Goal: Task Accomplishment & Management: Use online tool/utility

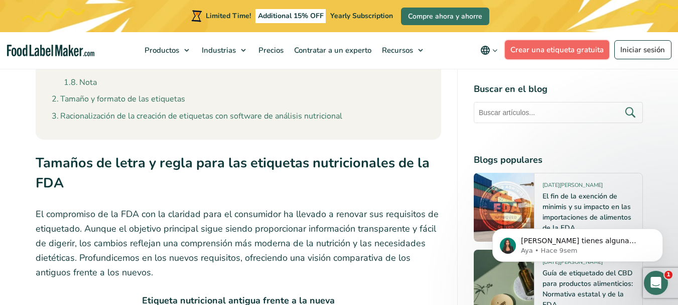
click at [557, 53] on link "Crear una etiqueta gratuita" at bounding box center [557, 49] width 105 height 19
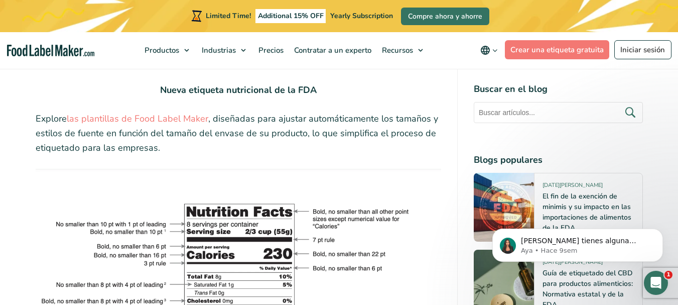
scroll to position [1874, 0]
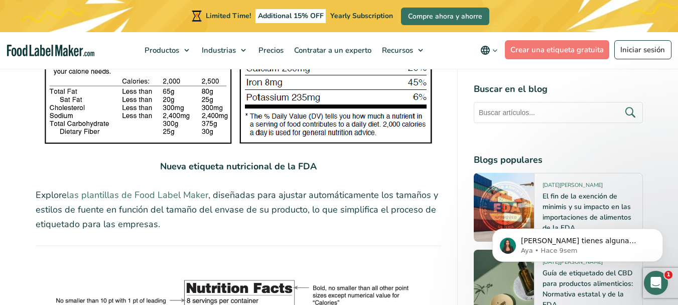
click at [134, 189] on link "las plantillas de Food Label Maker" at bounding box center [138, 195] width 142 height 12
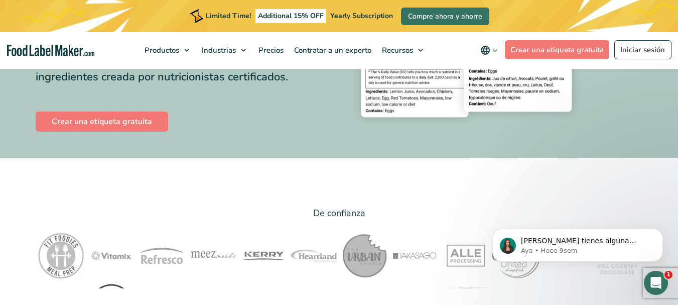
scroll to position [151, 0]
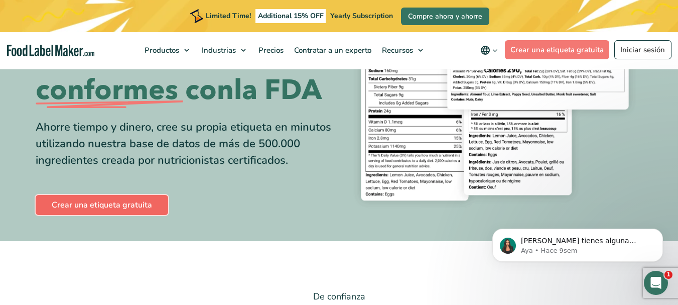
drag, startPoint x: 0, startPoint y: 0, endPoint x: 77, endPoint y: 198, distance: 212.9
click at [77, 198] on link "Crear una etiqueta gratuita" at bounding box center [102, 205] width 133 height 20
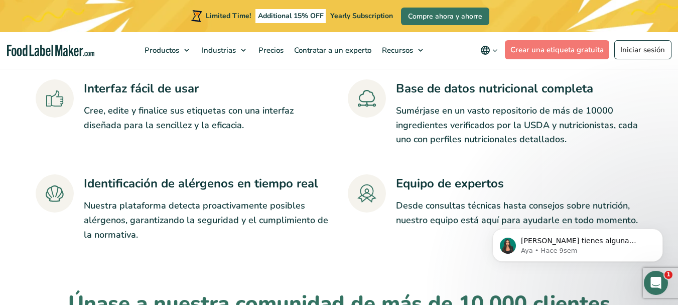
scroll to position [2209, 0]
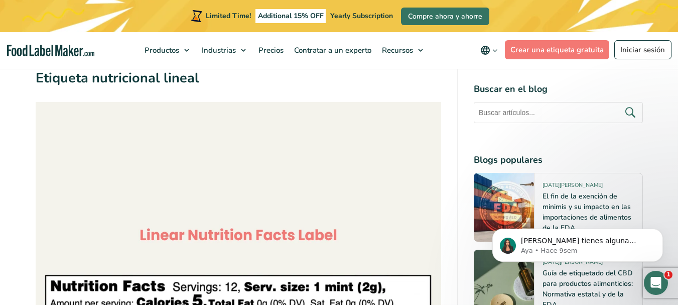
scroll to position [2963, 0]
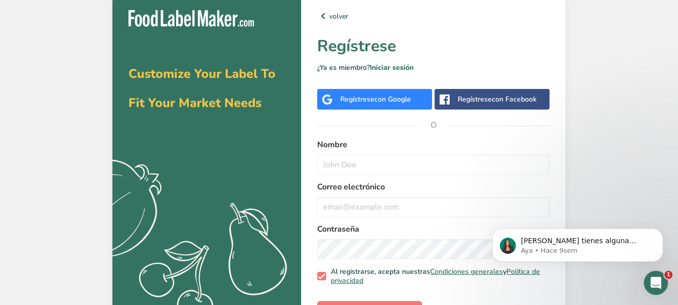
click at [354, 95] on div "Regístrese con Google" at bounding box center [375, 99] width 71 height 11
